Goal: Download file/media

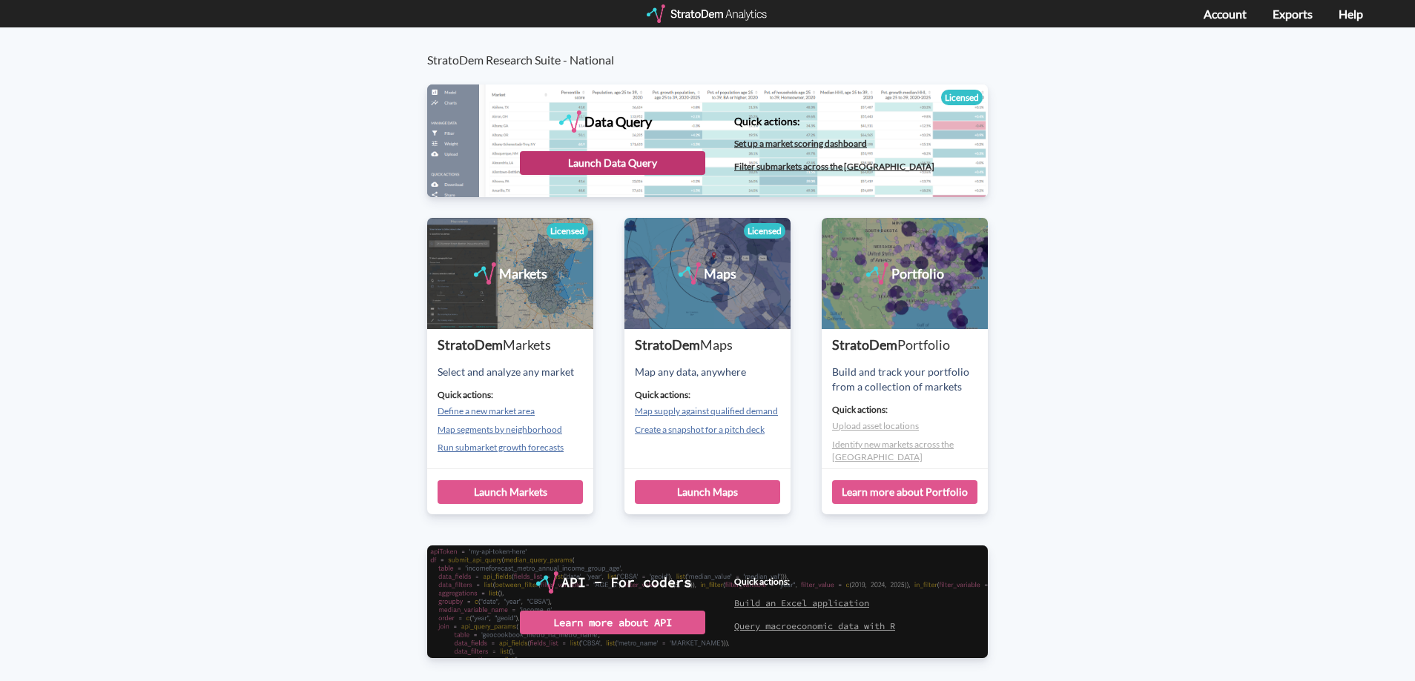
click at [655, 157] on div "Launch Data Query" at bounding box center [612, 163] width 185 height 24
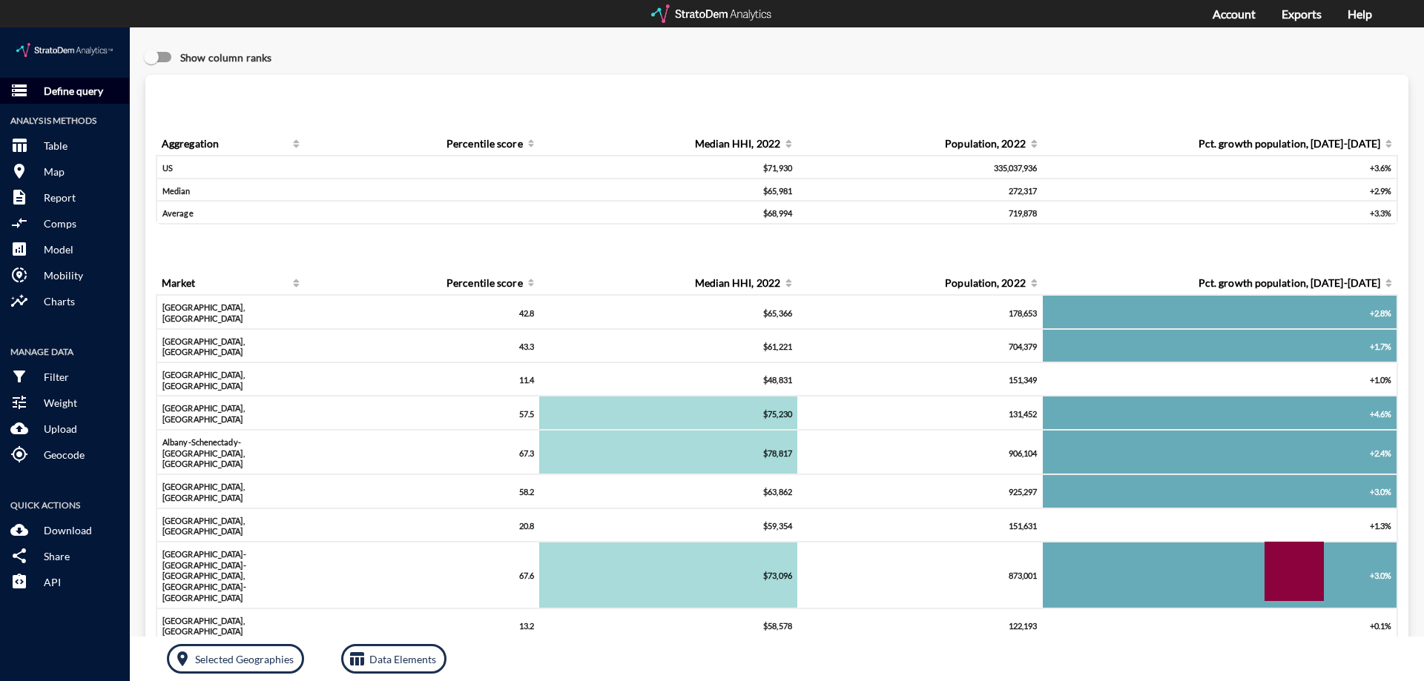
click button "storage Define query"
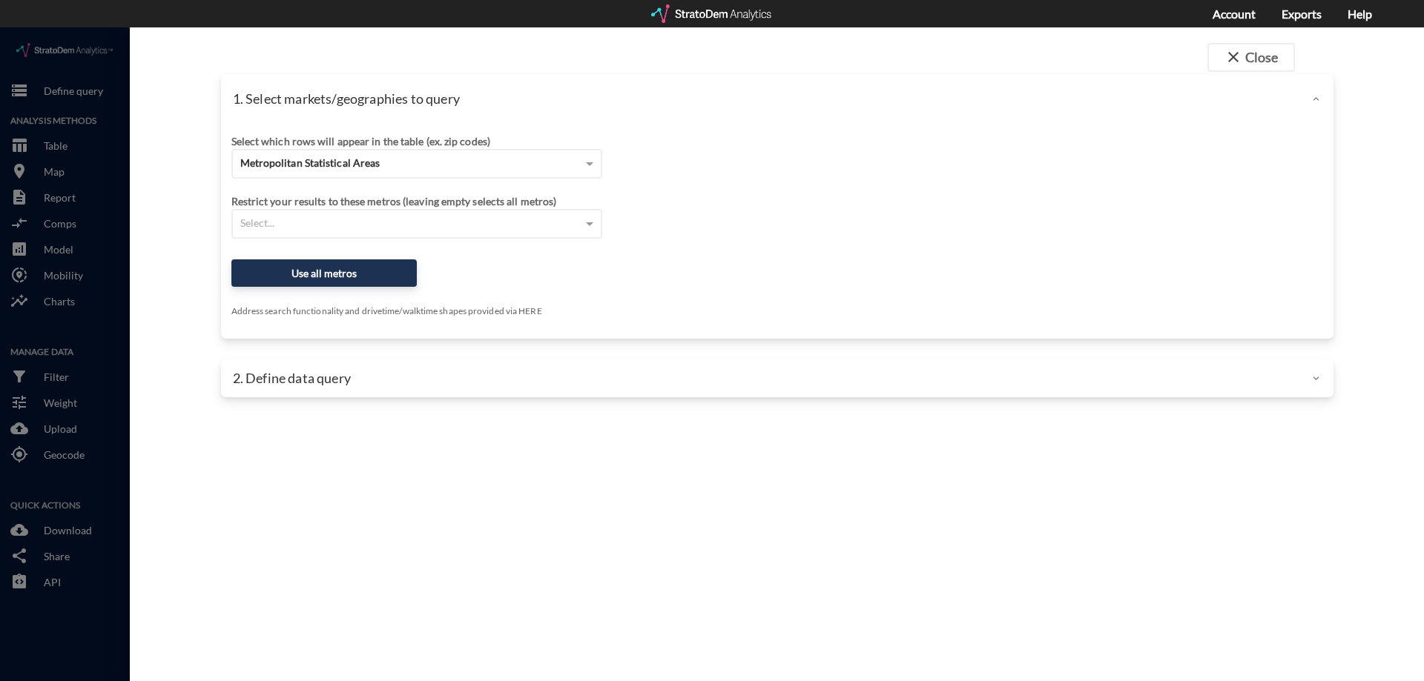
click div "Select which rows will appear in the table (ex. zip codes)"
click div "Metropolitan Statistical Areas"
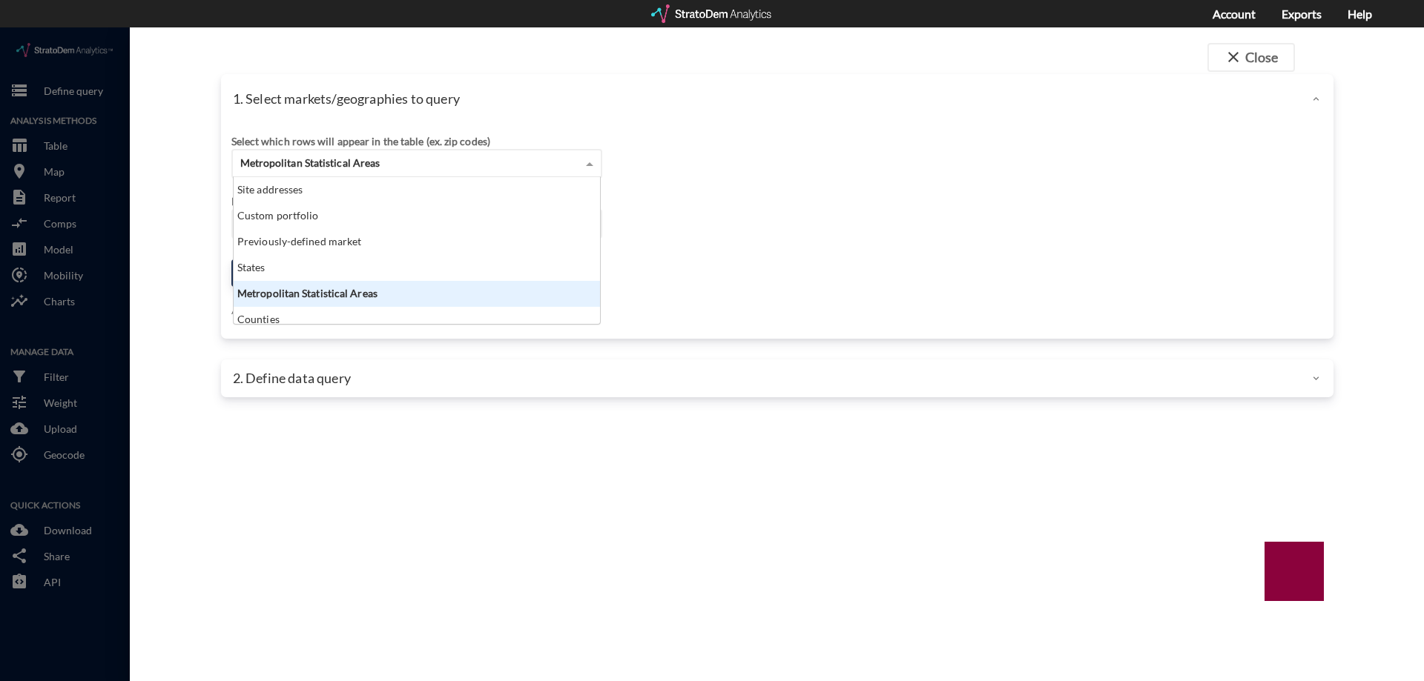
scroll to position [136, 357]
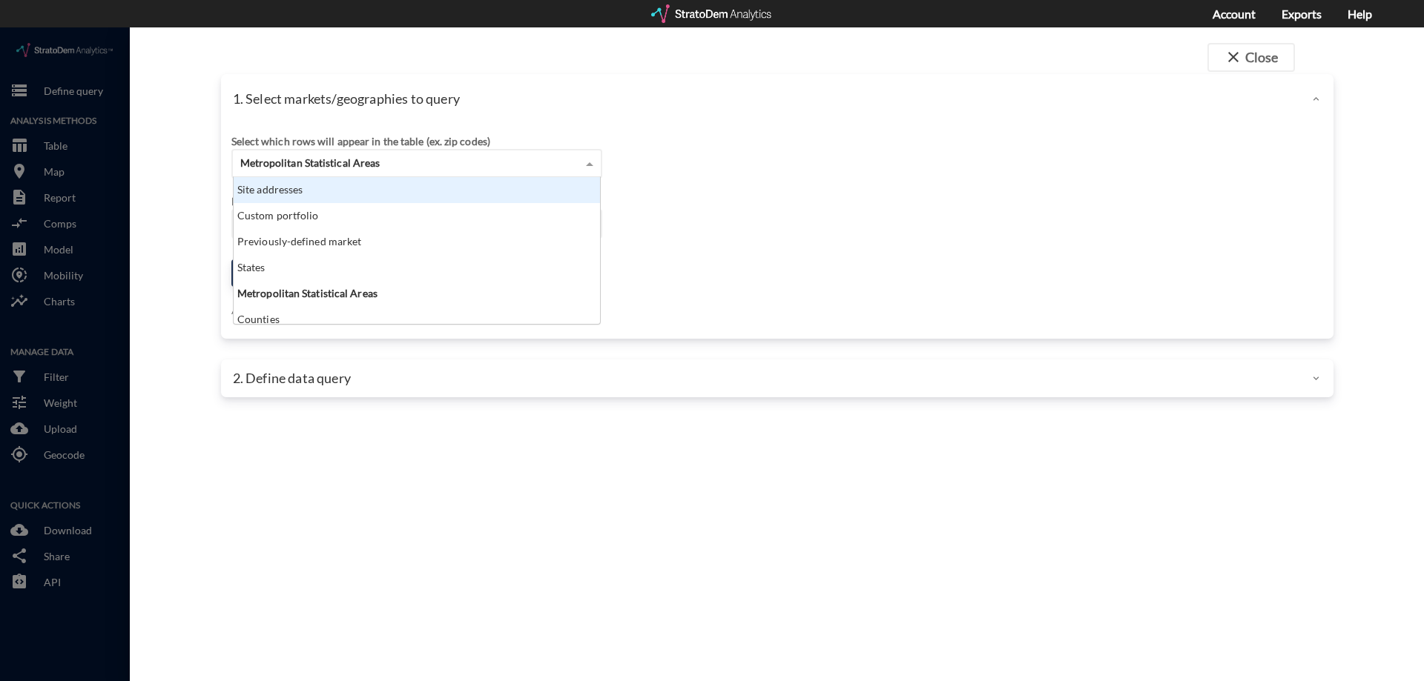
click div "Site addresses"
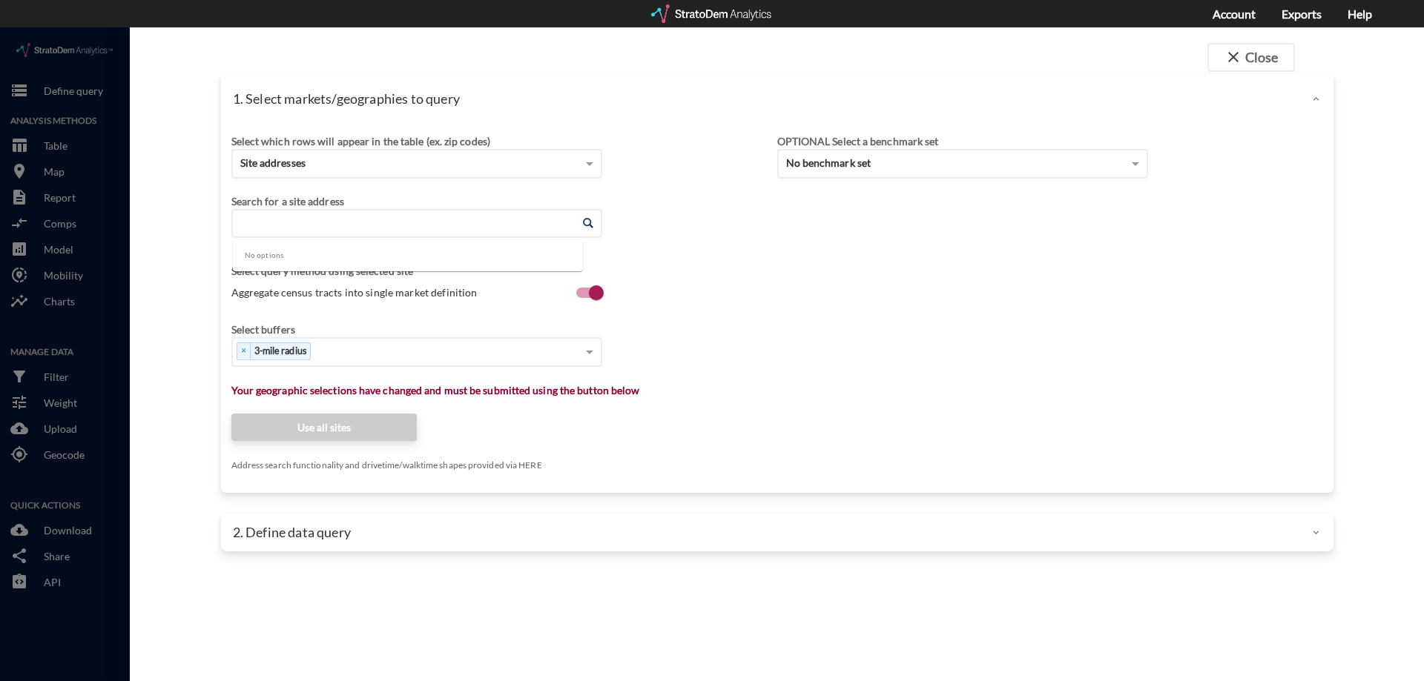
click input "Enter an address"
paste input "10131 Calvin Hall Rd, Indian Land, SC 29707"
click li "10131 Calvin Hall Rd, Indian Land, South Carolina"
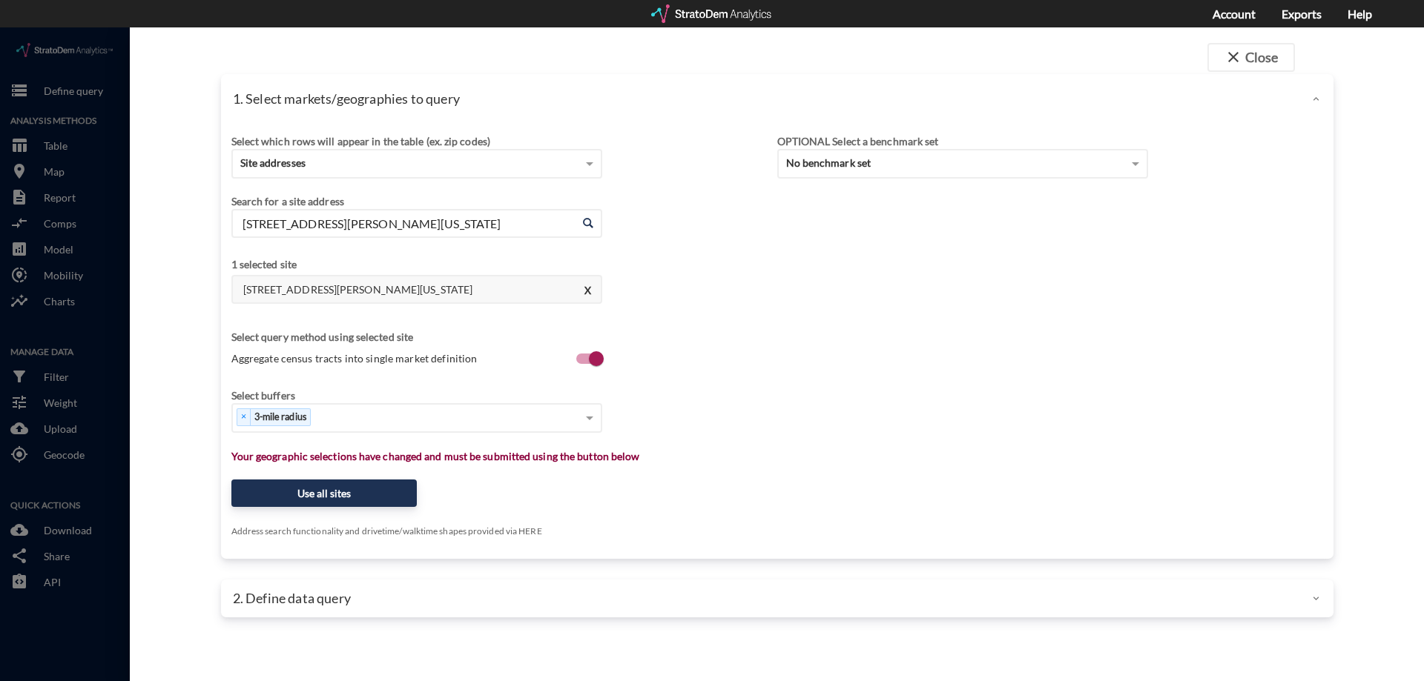
type input "10131 Calvin Hall Rd, Indian Land, South Carolina"
click div "Select query method using selected site"
type input "1"
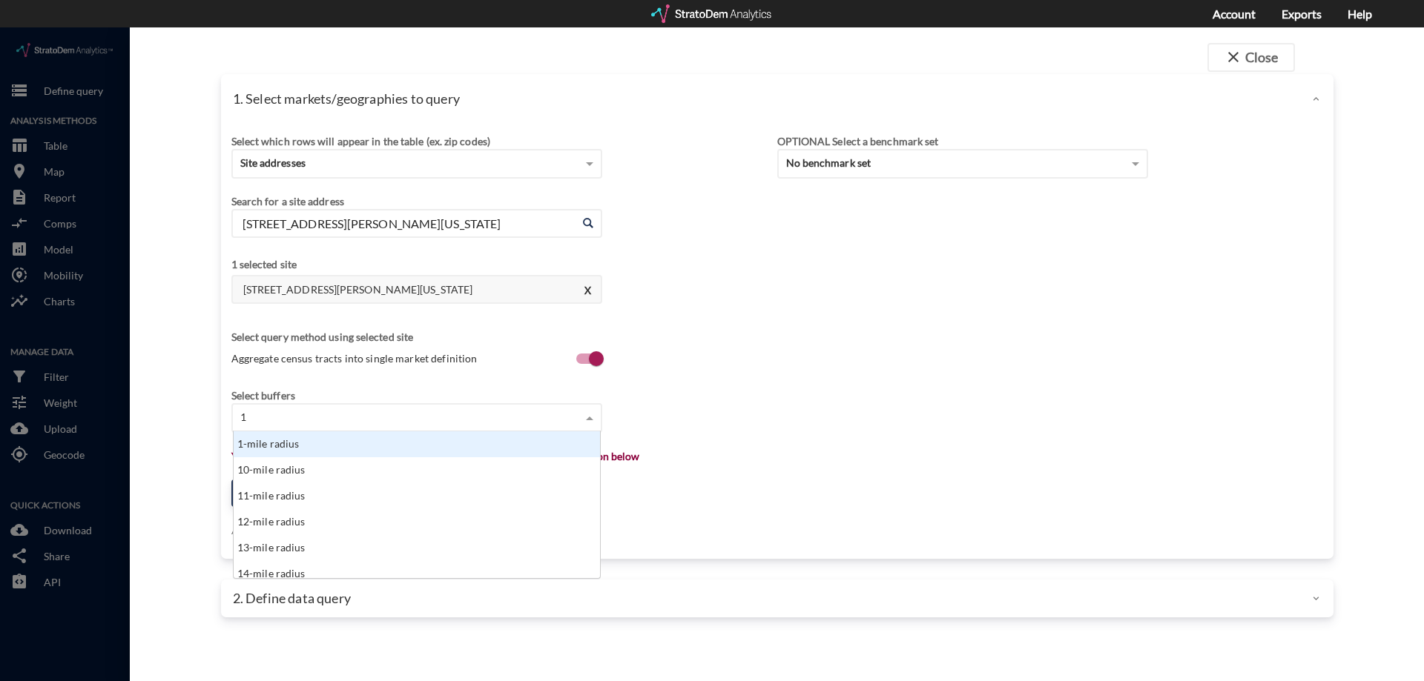
click div "1-mile radius"
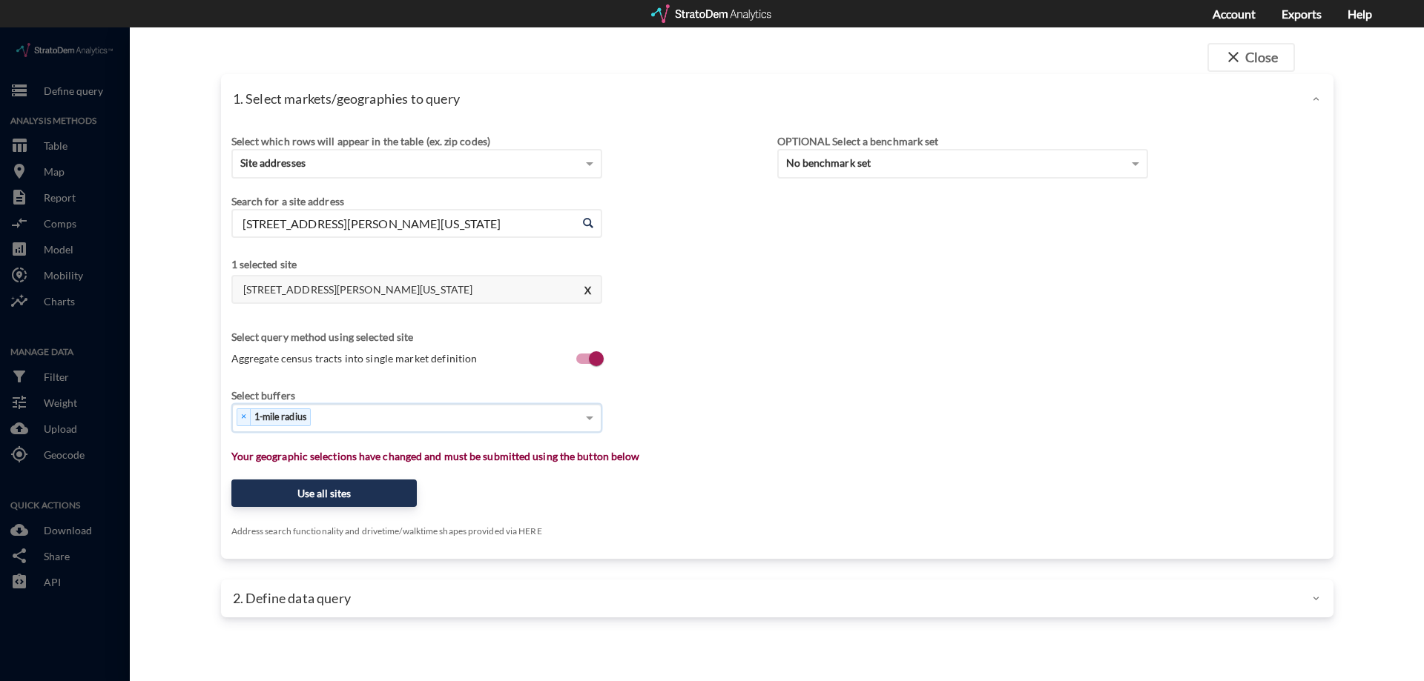
type input "3"
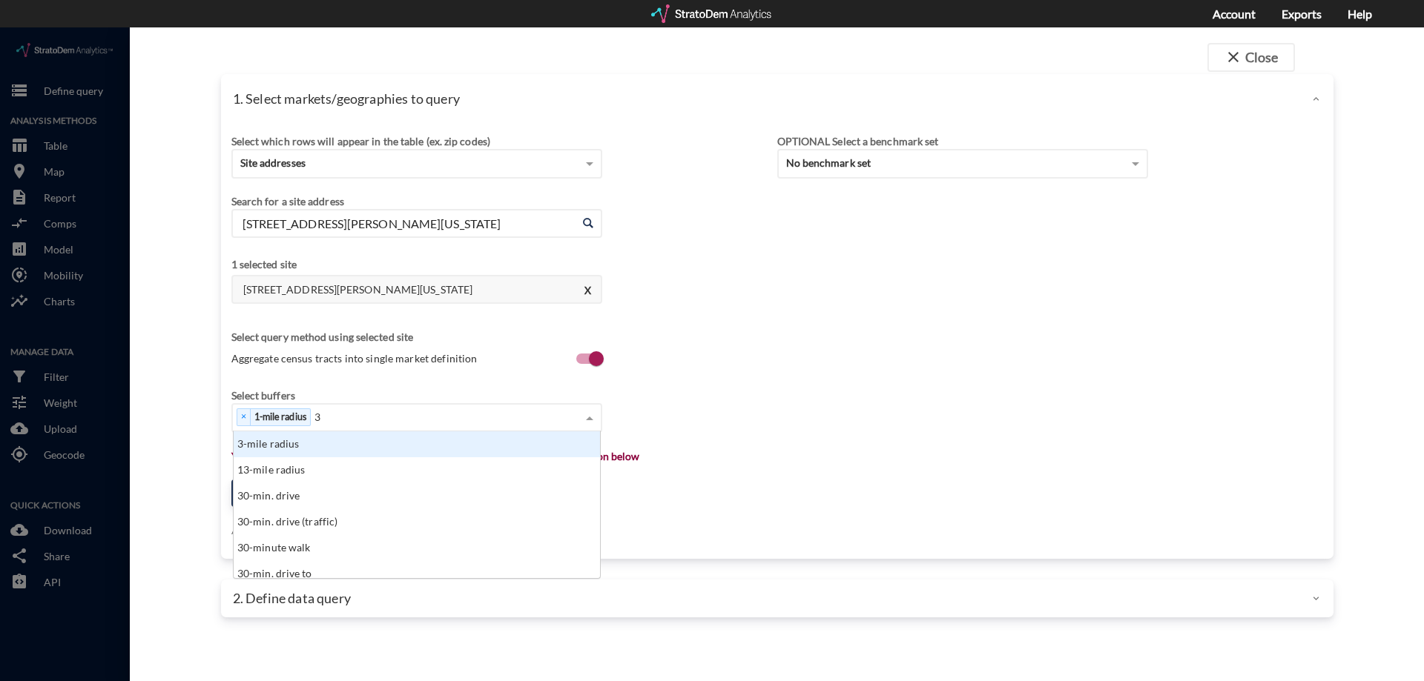
click div "3-mile radius"
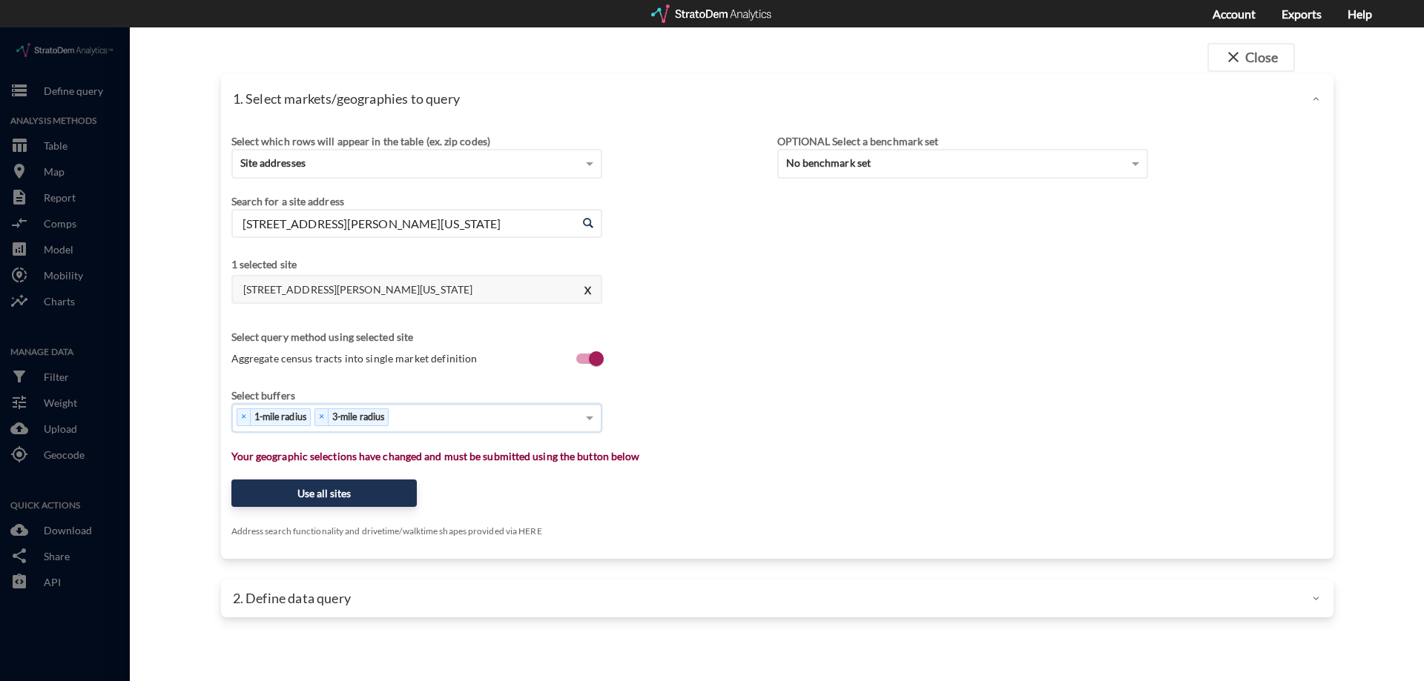
type input "5"
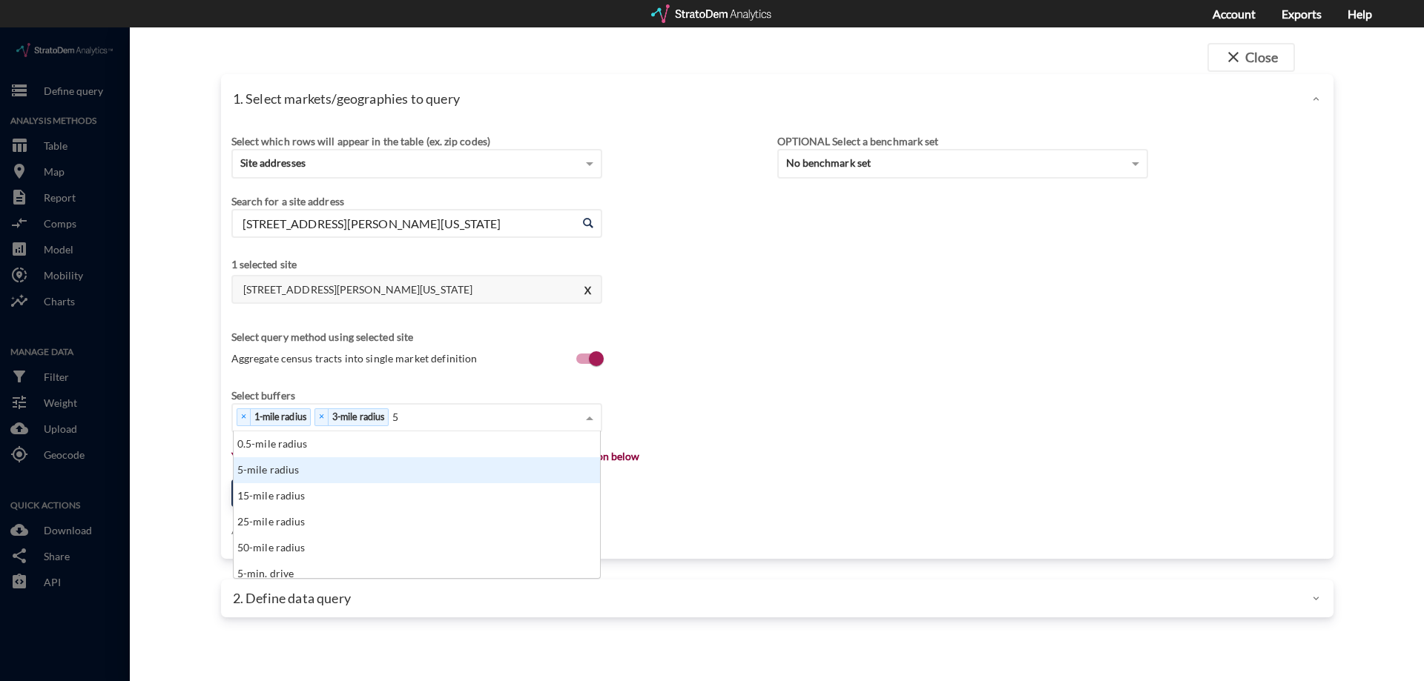
click div "5-mile radius"
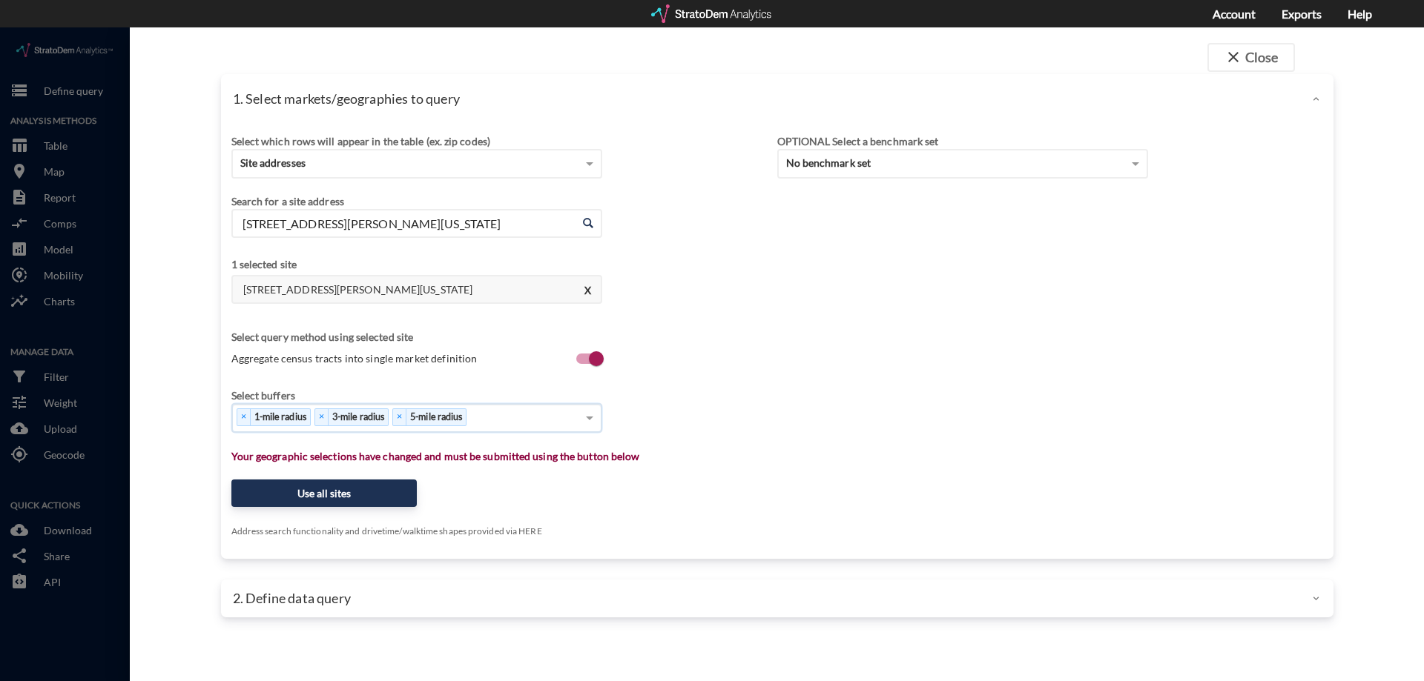
type input "1"
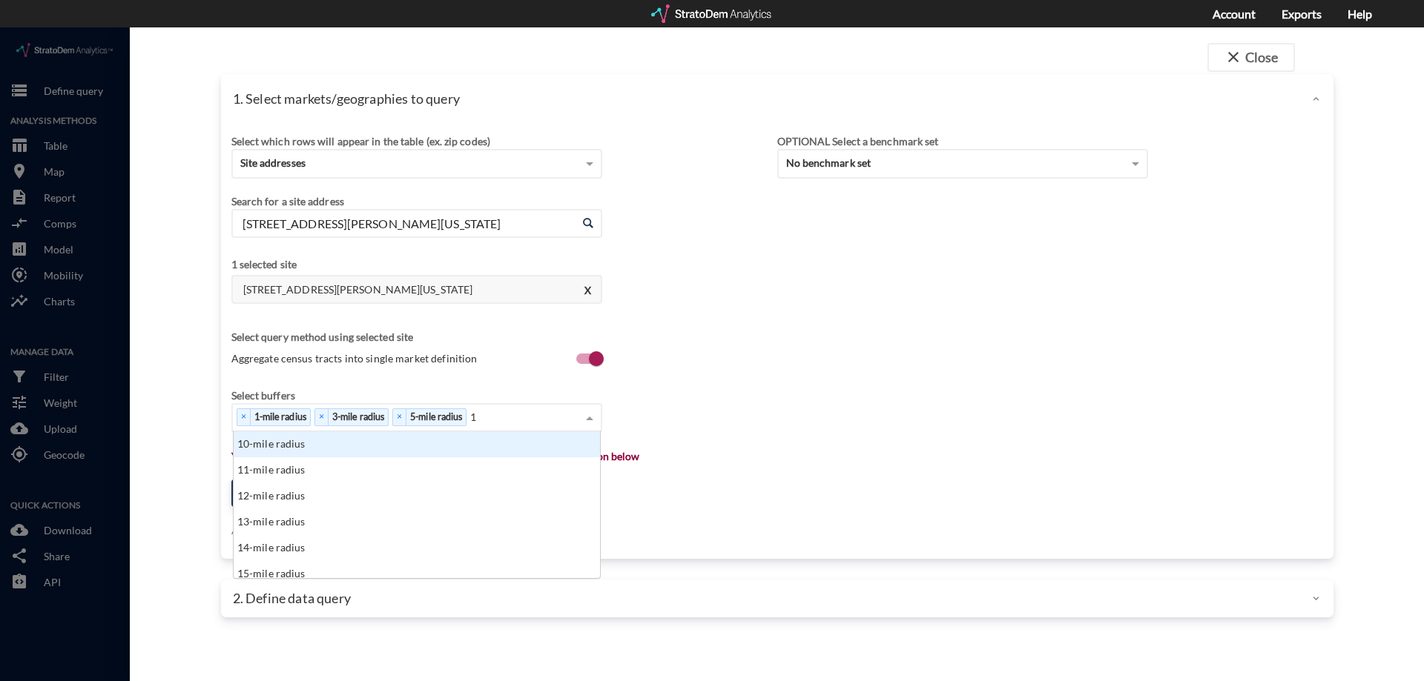
click div "10-mile radius"
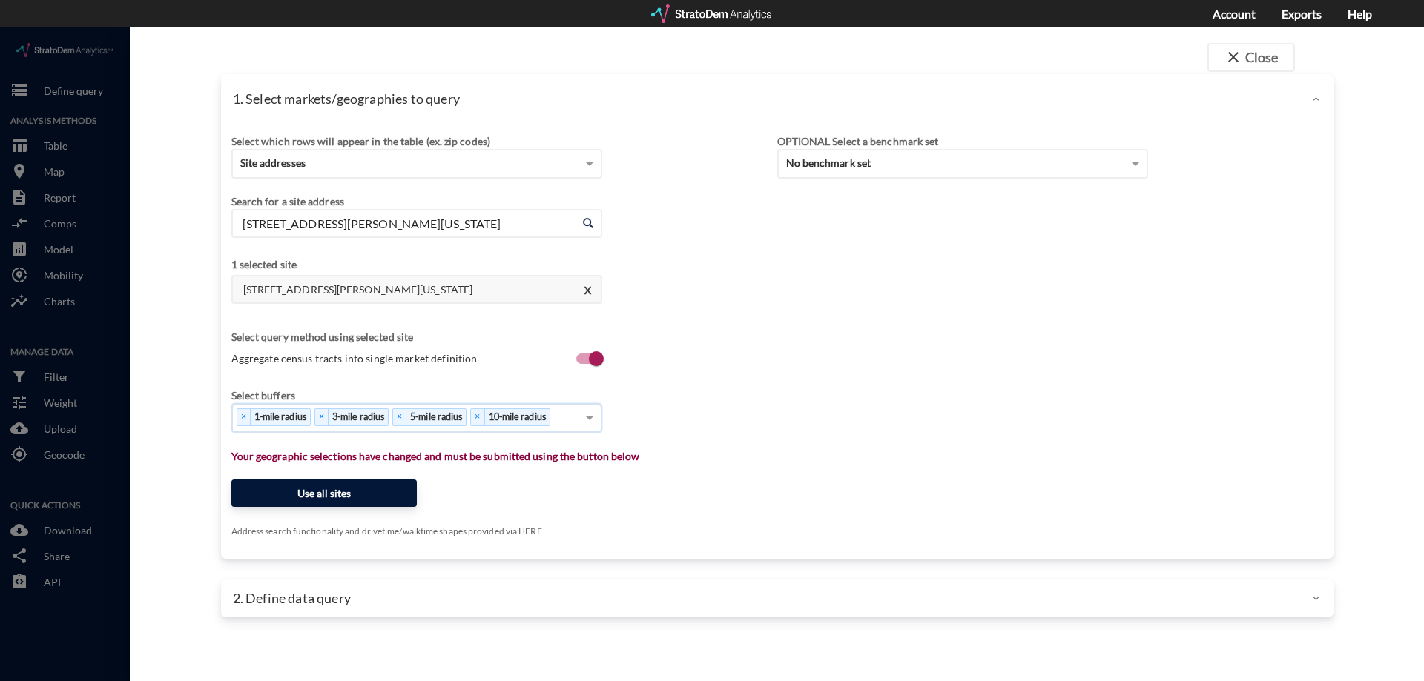
click button "Use all sites"
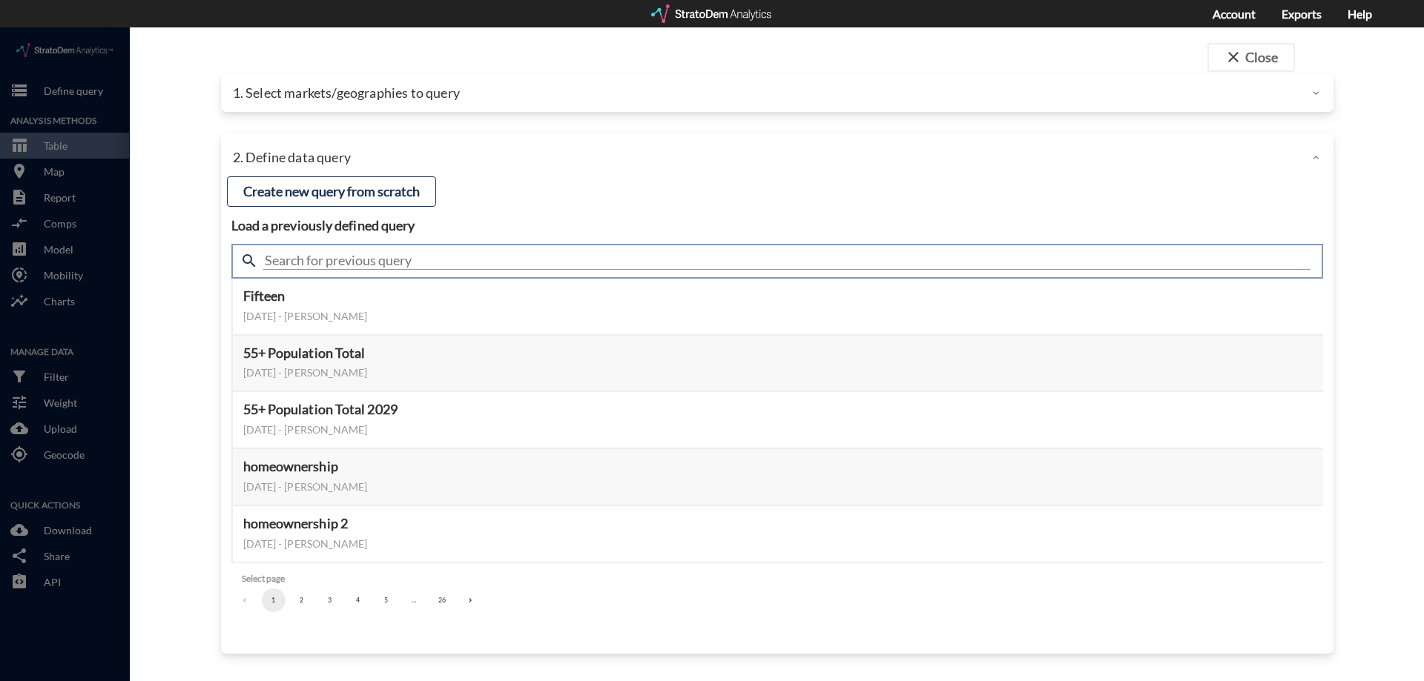
click input "text"
type input "demand"
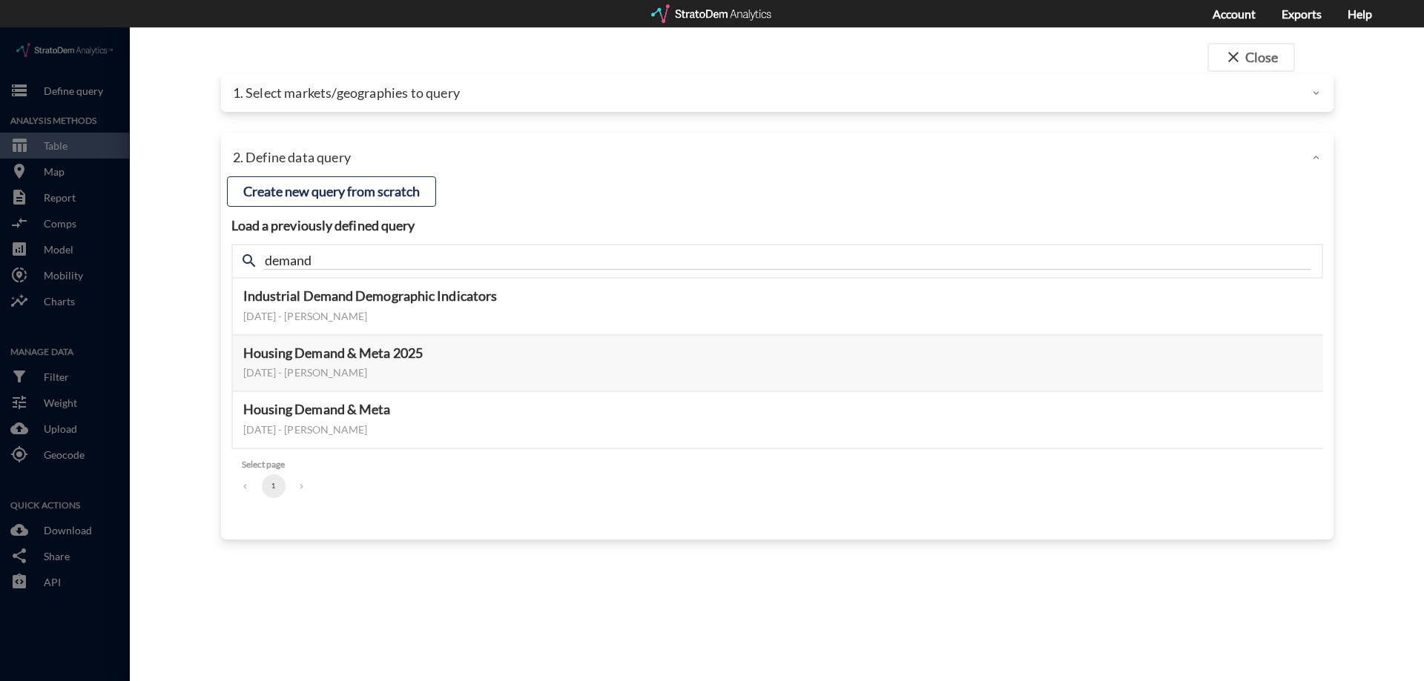
click h4 "Load a previously defined query"
click button "Select this query"
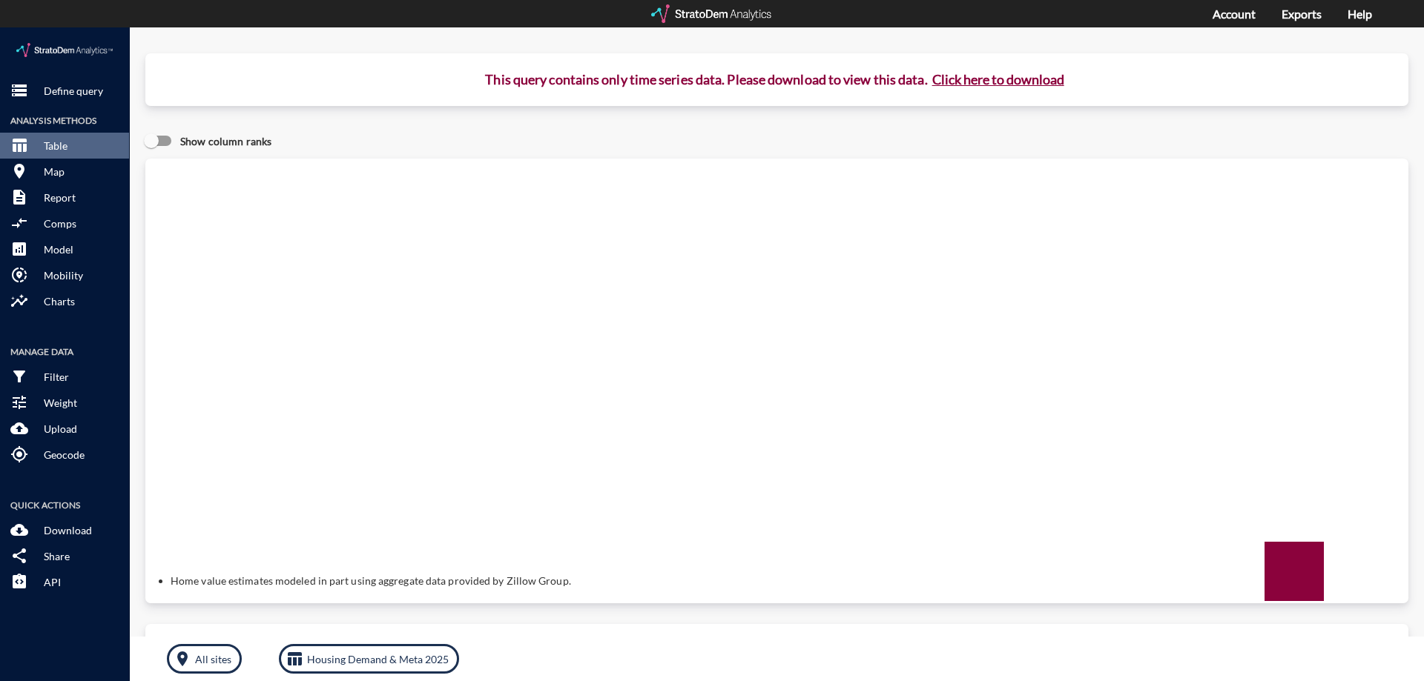
click button "Click here to download"
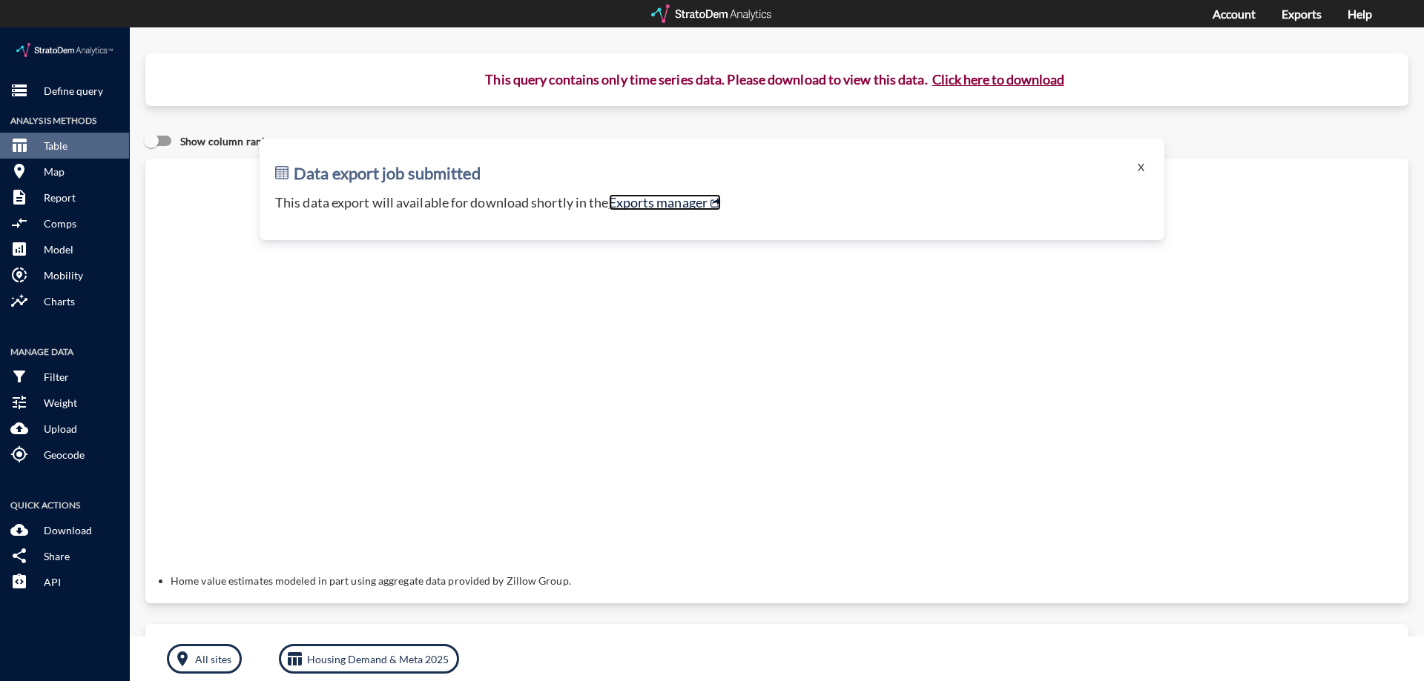
click link "Exports manager"
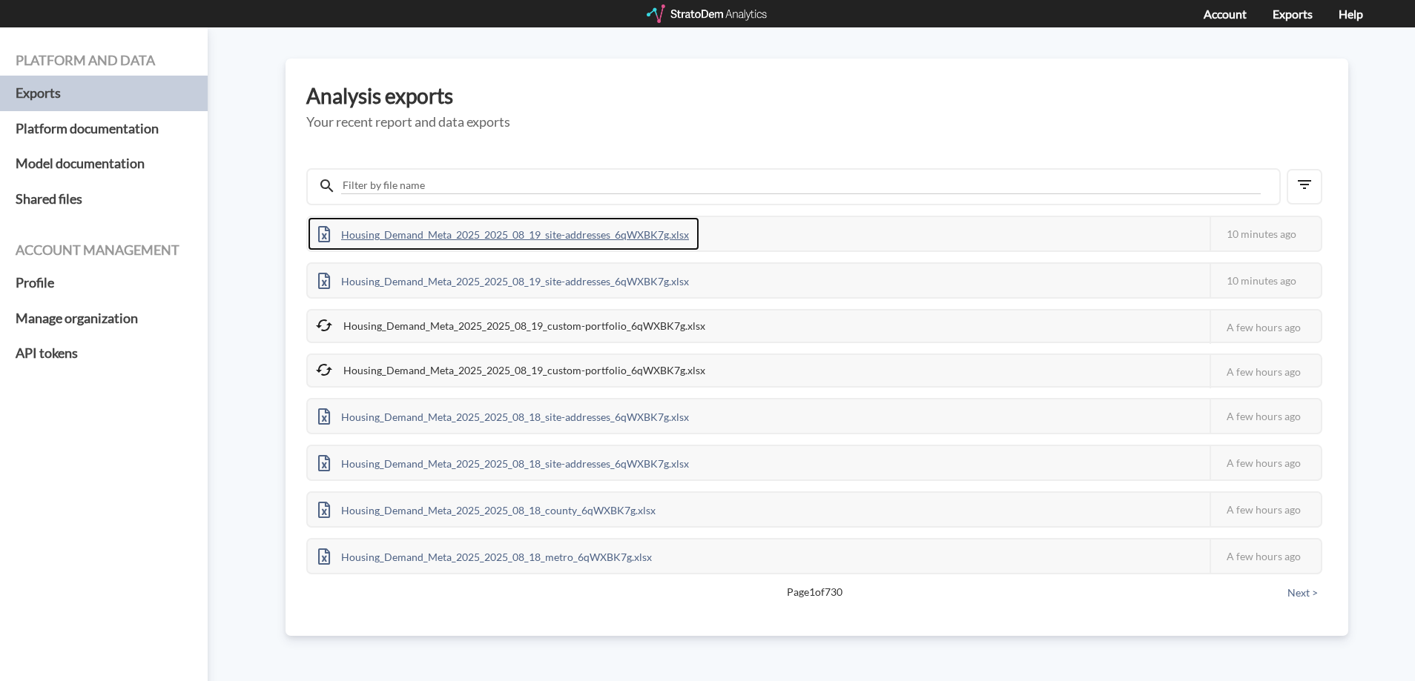
click at [562, 237] on div "Housing_Demand_Meta_2025_2025_08_19_site-addresses_6qWXBK7g.xlsx" at bounding box center [504, 233] width 392 height 33
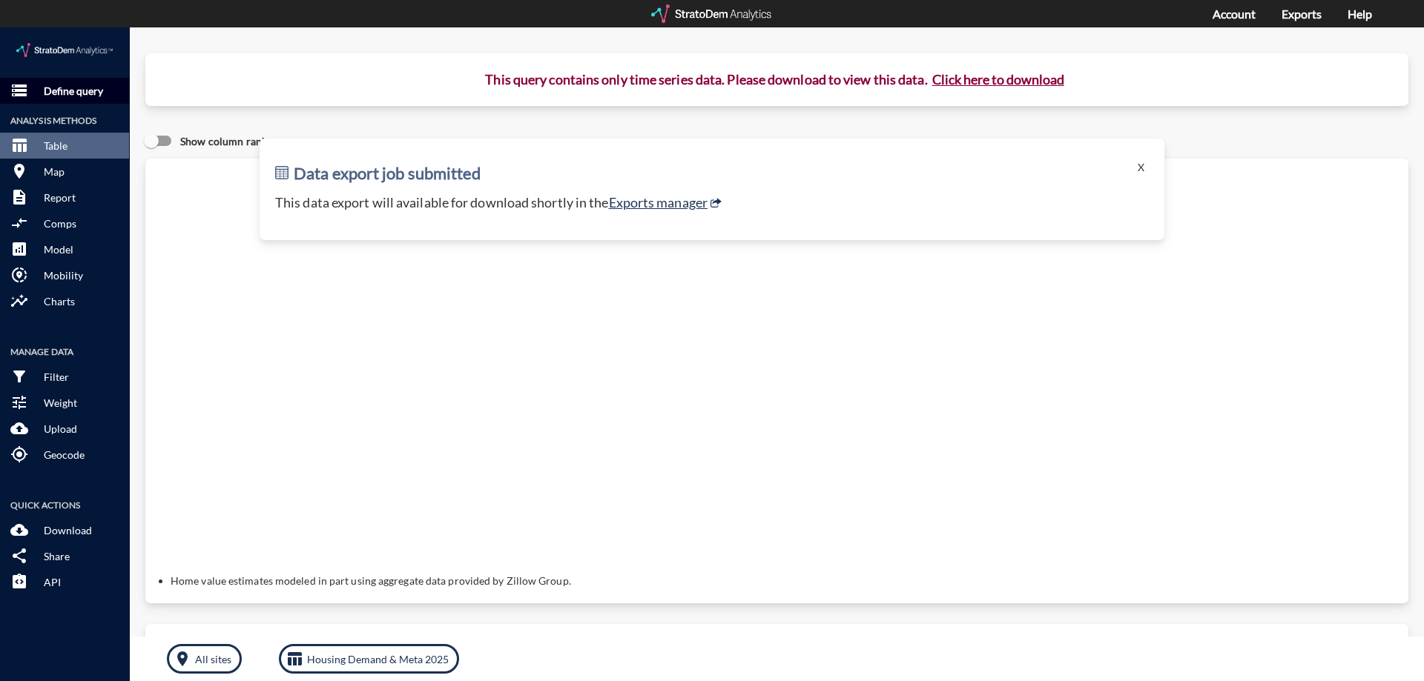
click button "storage Define query"
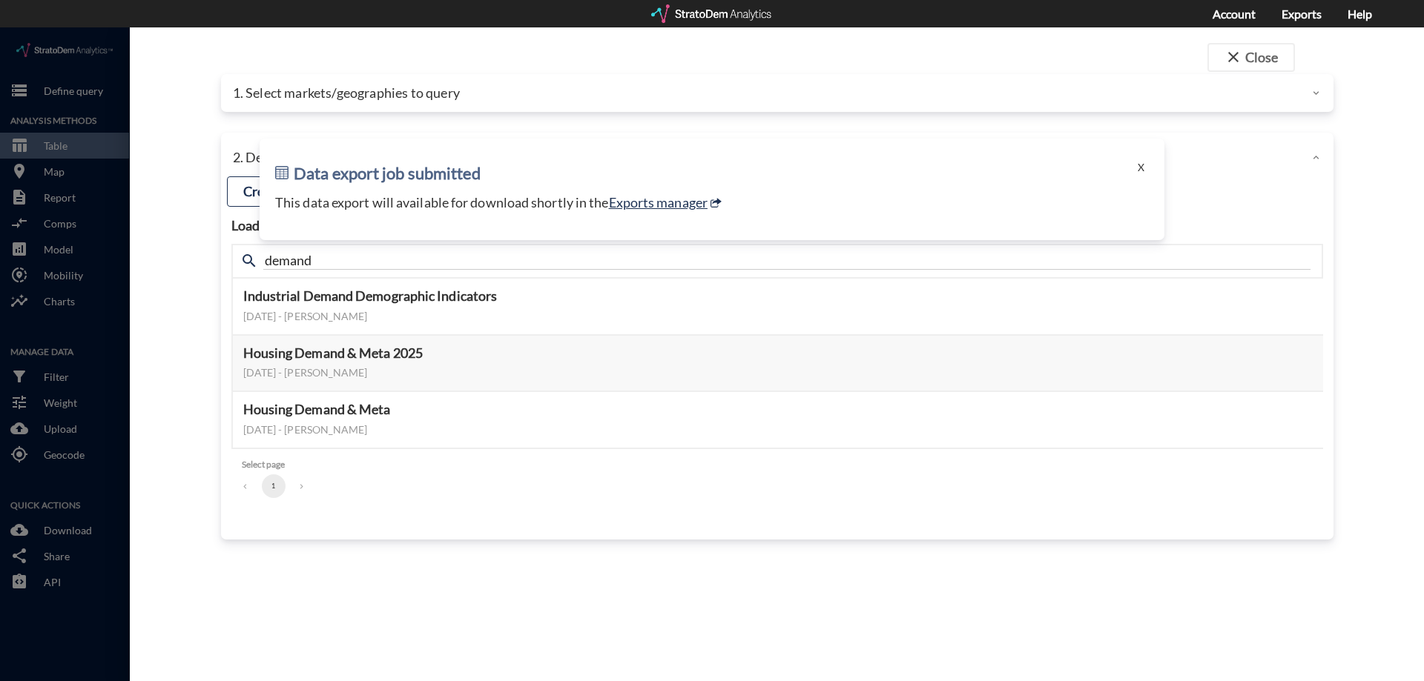
click div "Data export job submitted X This data export will available for download shortl…"
click button "X"
click div
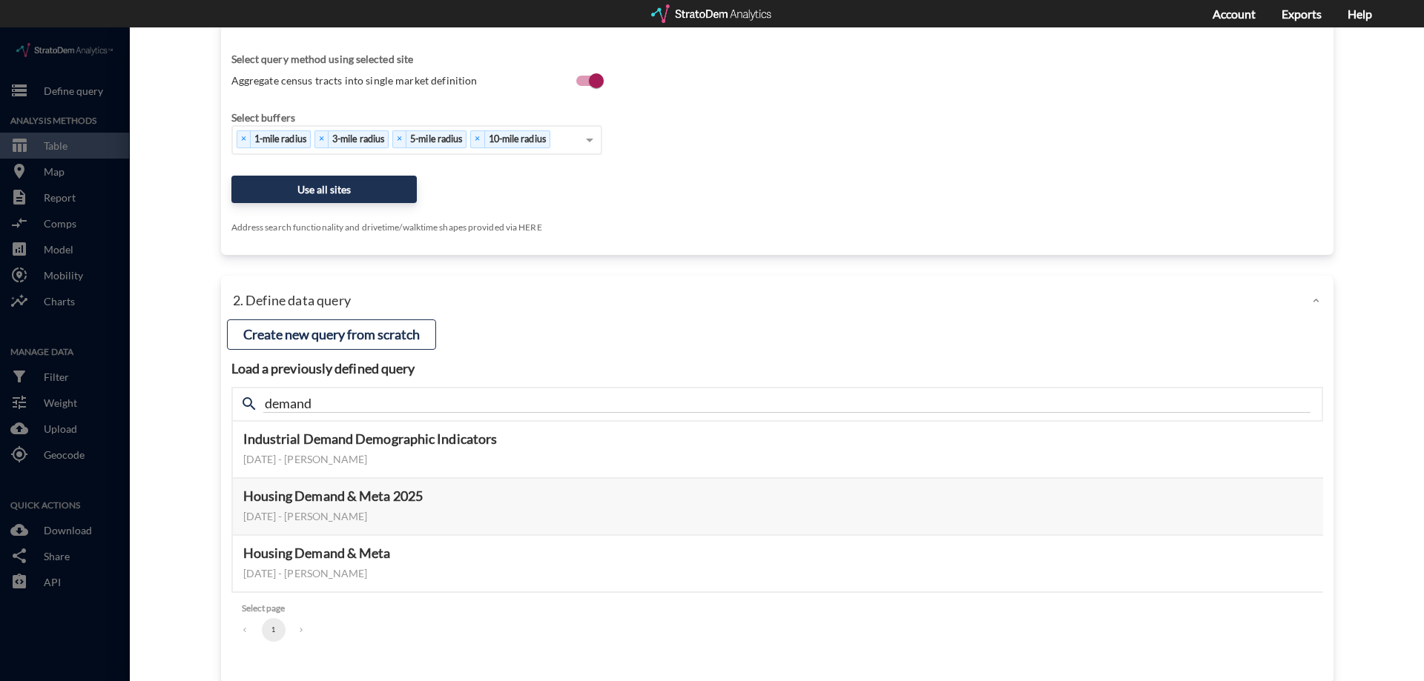
scroll to position [301, 0]
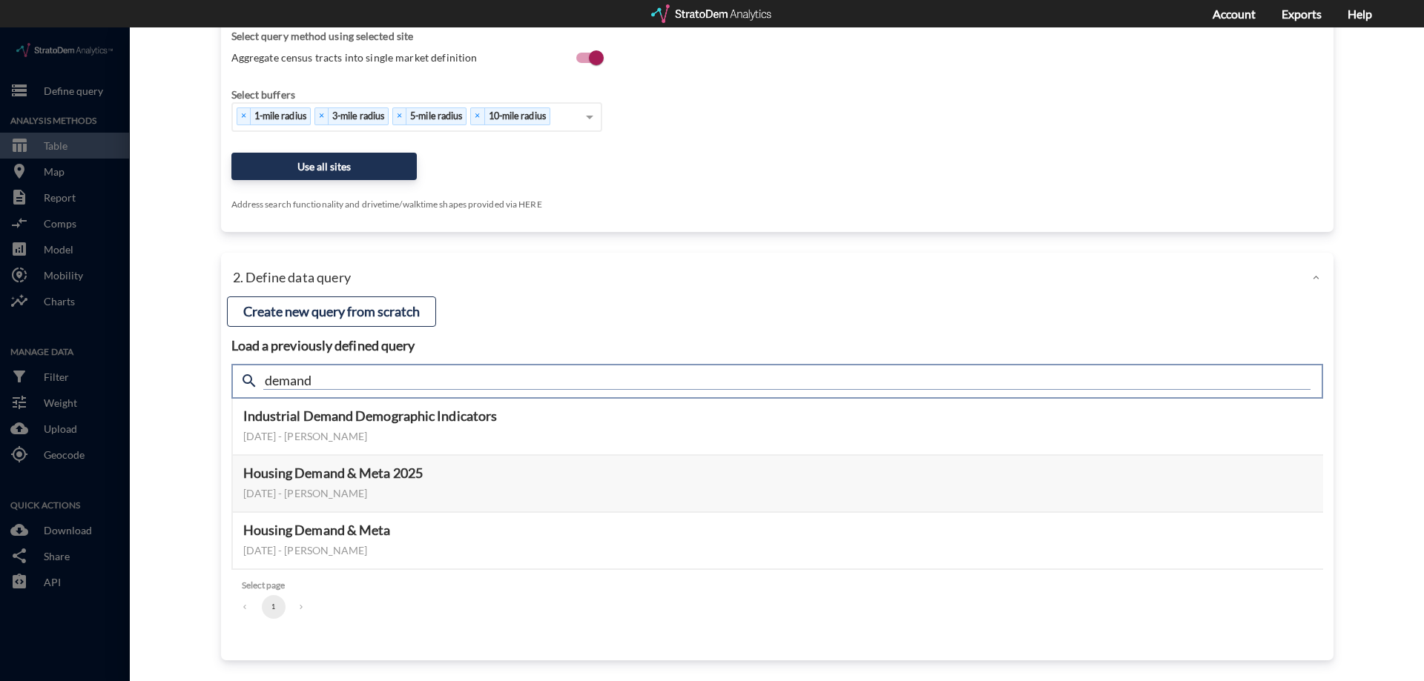
drag, startPoint x: 394, startPoint y: 353, endPoint x: 7, endPoint y: 305, distance: 390.1
click div "close Close 1. Select markets/geographies to query Select which rows will appea…"
type input "active"
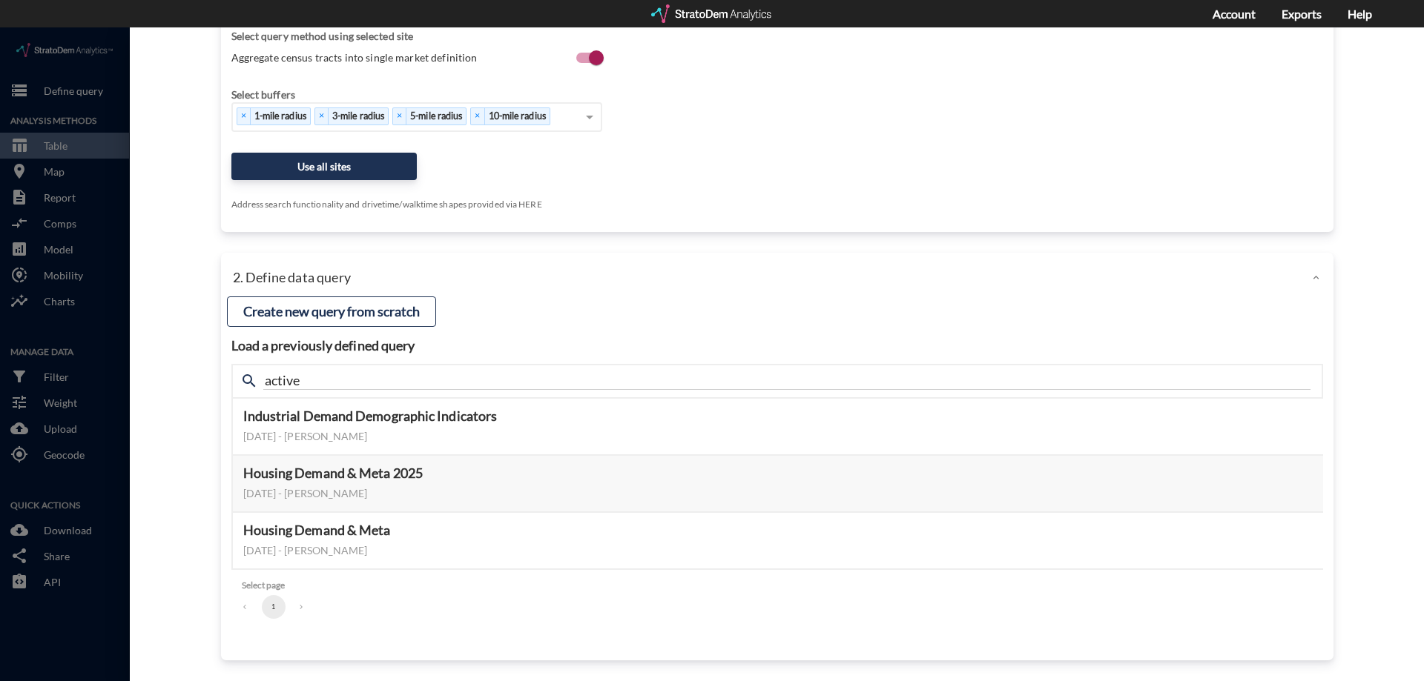
click div "Load a previously defined query Create new query from scratch search active Ind…"
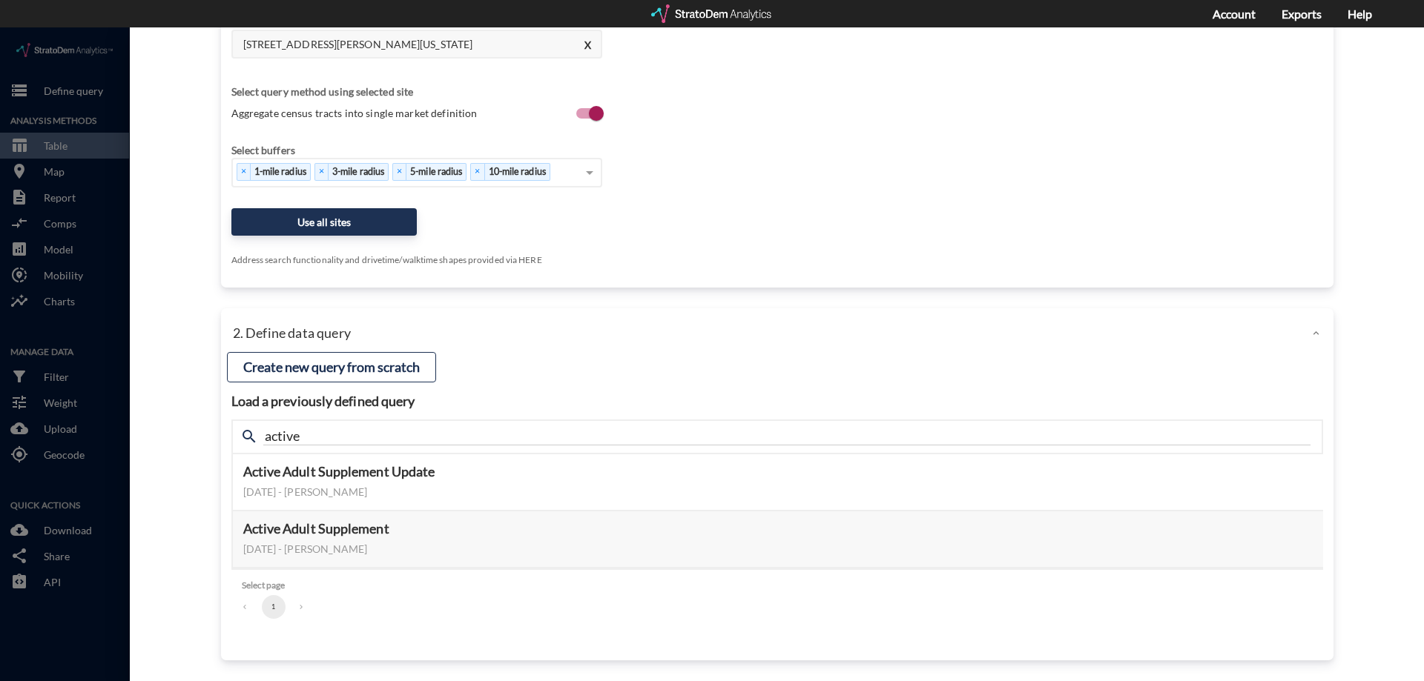
scroll to position [245, 0]
click button "Select this query"
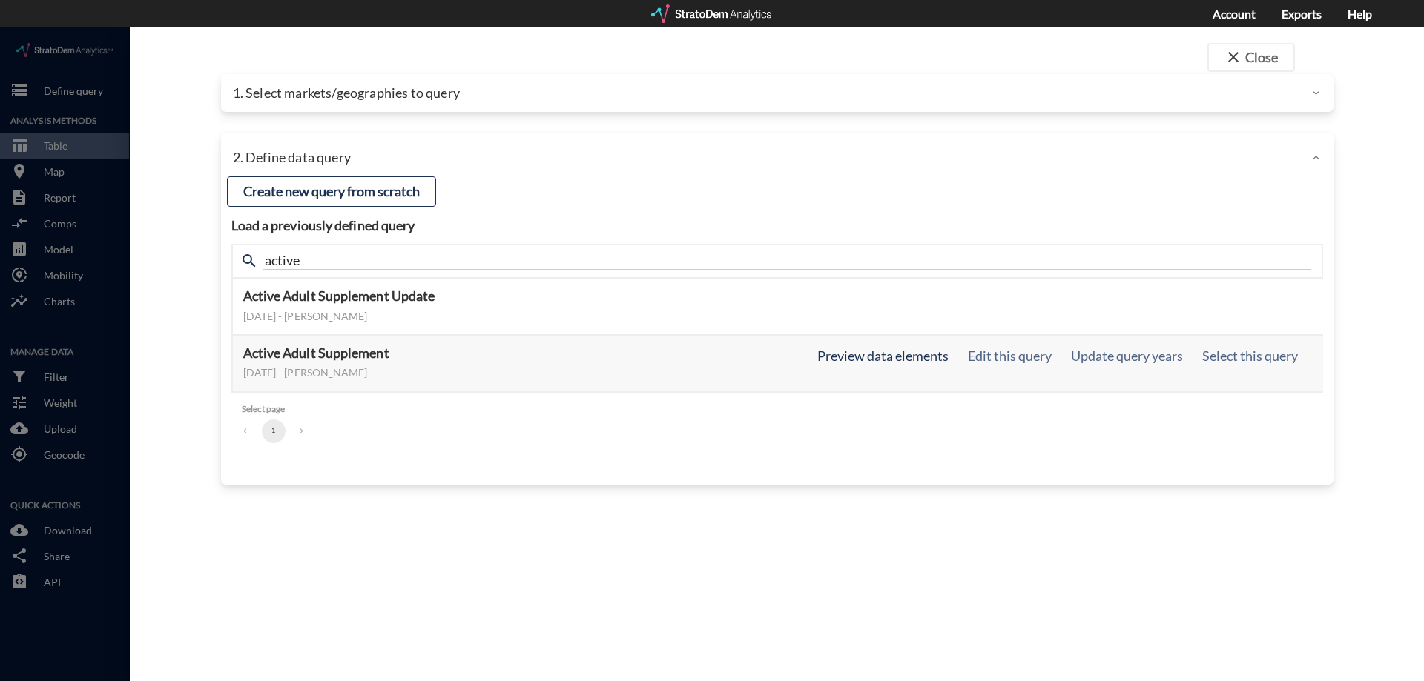
scroll to position [0, 0]
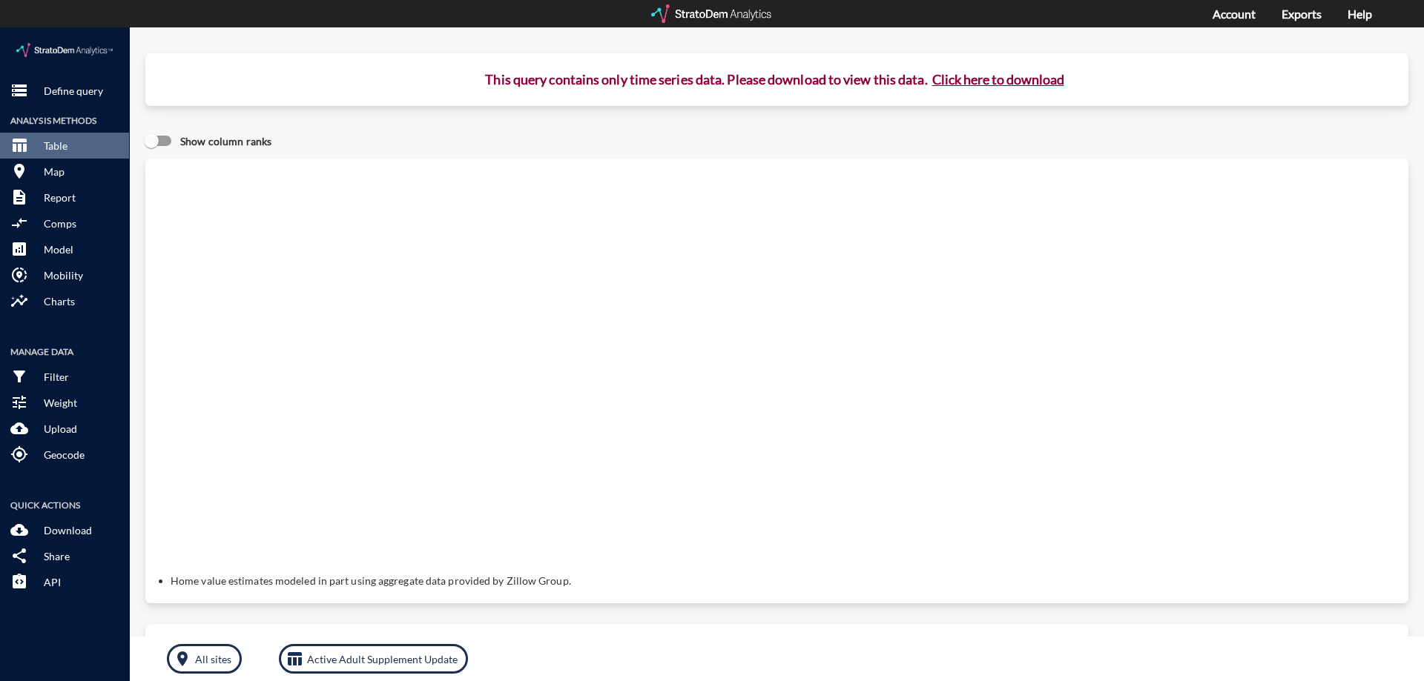
click button "Click here to download"
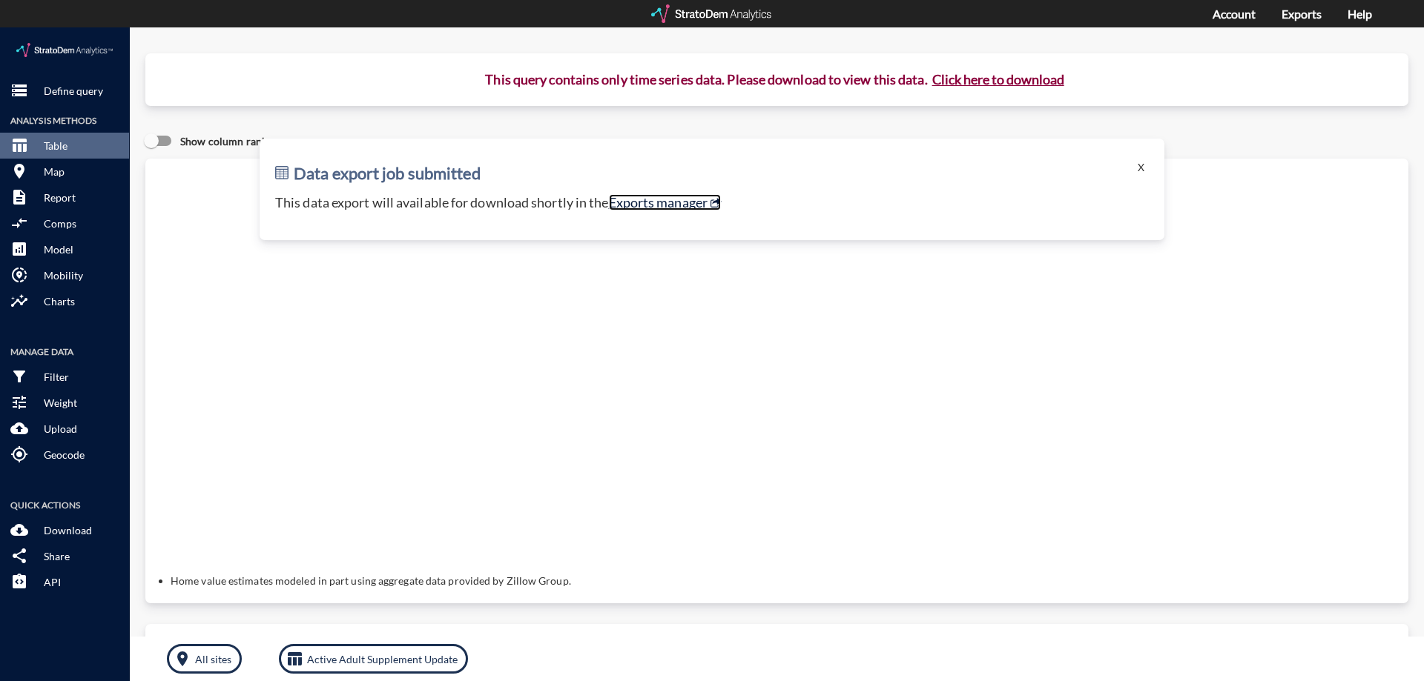
click link "Exports manager"
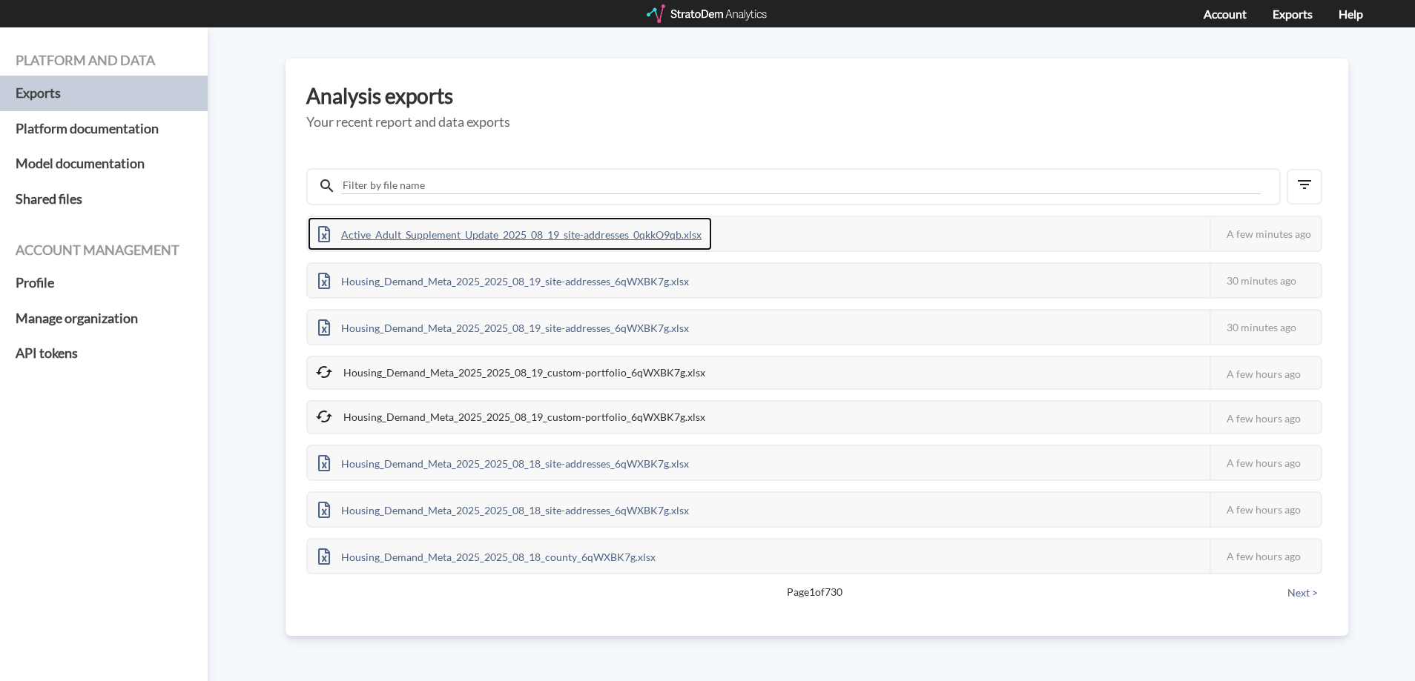
click at [501, 242] on div "Active_Adult_Supplement_Update_2025_08_19_site-addresses_0qkkO9qb.xlsx" at bounding box center [510, 233] width 404 height 33
